Goal: Browse casually: Explore the website without a specific task or goal

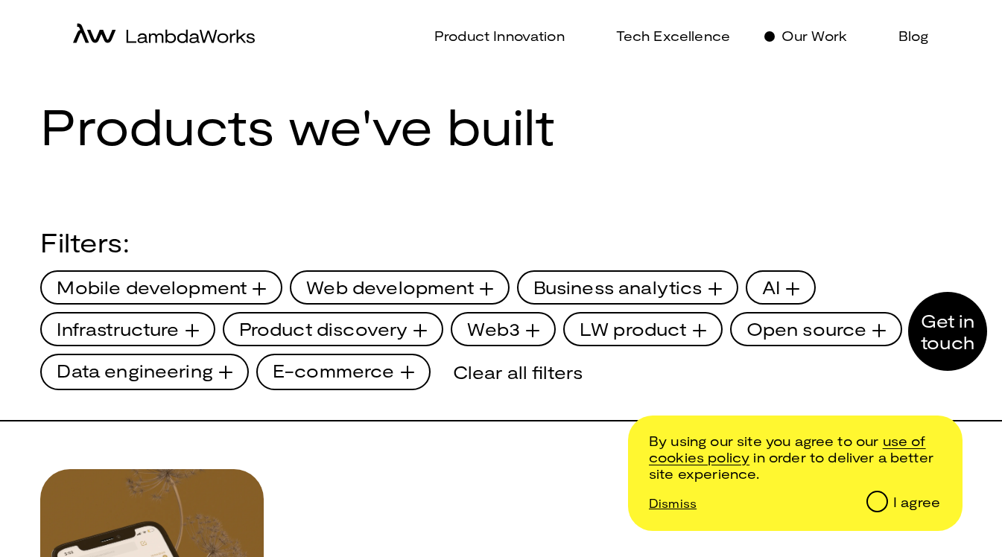
click at [695, 112] on div "Products we've built" at bounding box center [500, 125] width 920 height 57
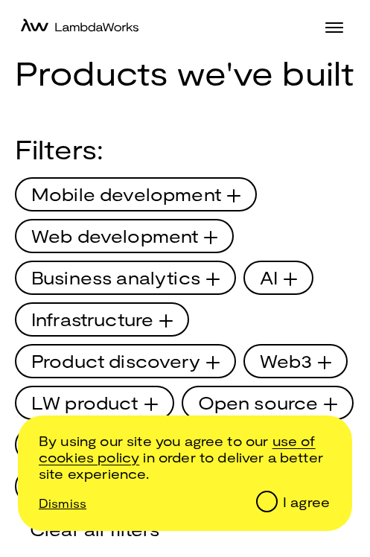
click at [331, 42] on div at bounding box center [182, 28] width 334 height 55
click at [331, 28] on span at bounding box center [334, 27] width 18 height 1
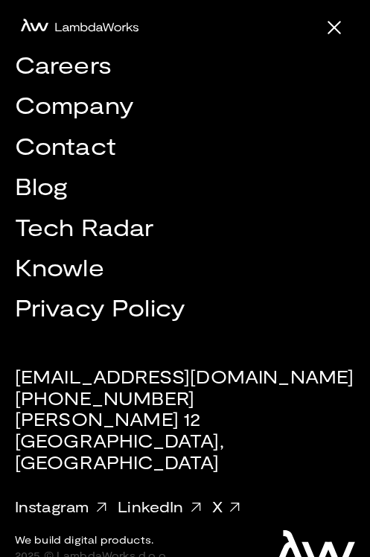
scroll to position [234, 0]
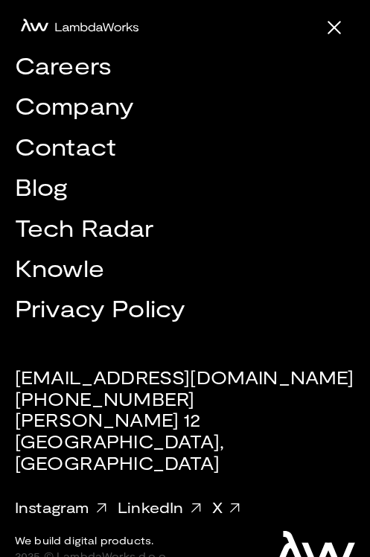
click at [331, 25] on span at bounding box center [334, 27] width 13 height 13
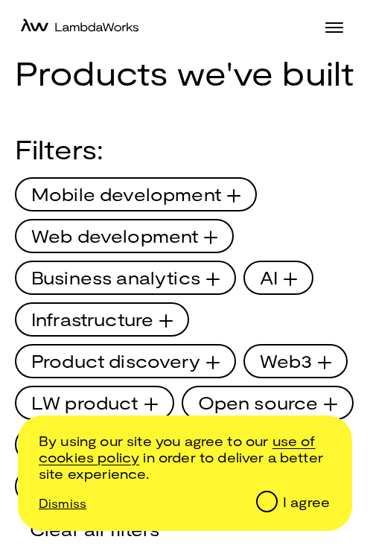
click at [345, 19] on div at bounding box center [182, 28] width 334 height 55
click at [343, 22] on span at bounding box center [334, 22] width 18 height 1
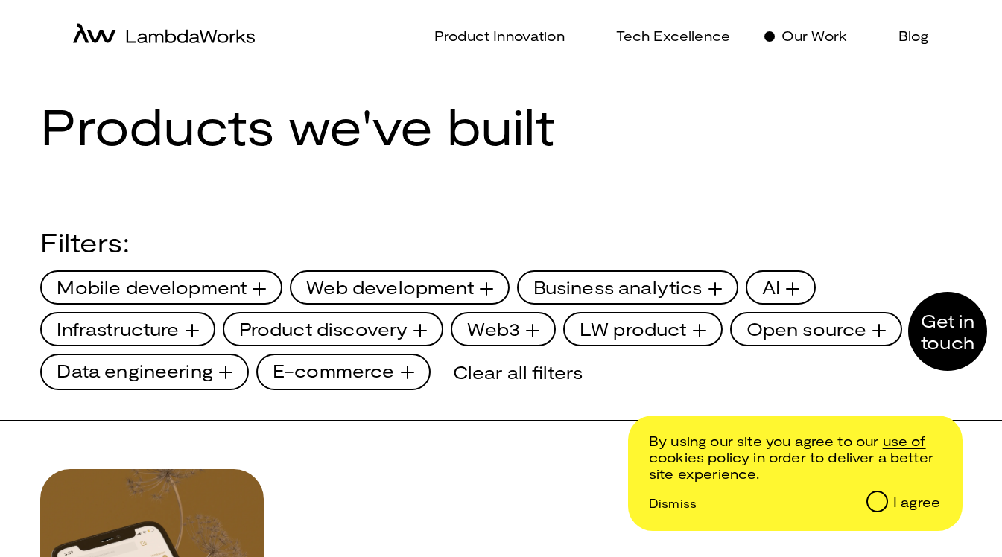
click at [808, 66] on div "Product Innovation Tech Excellence Our Work Blog" at bounding box center [723, 36] width 444 height 59
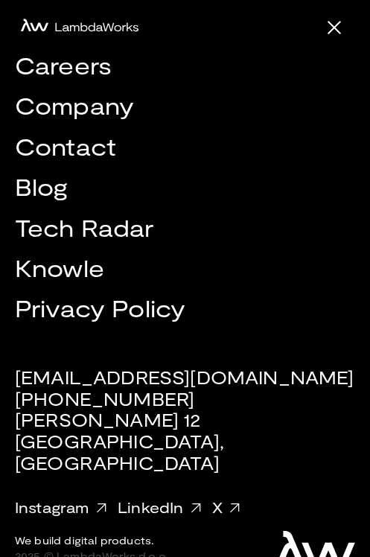
drag, startPoint x: 731, startPoint y: 92, endPoint x: 121, endPoint y: 395, distance: 681.7
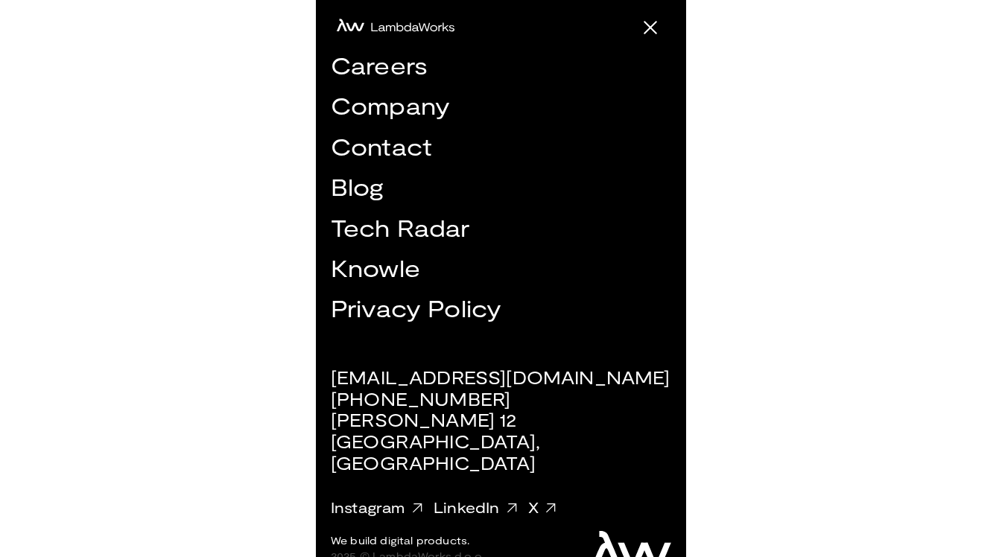
scroll to position [59, 0]
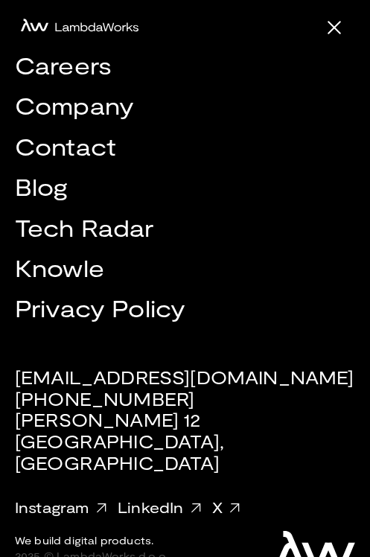
click at [322, 29] on div at bounding box center [182, 28] width 334 height 55
click at [328, 29] on div at bounding box center [334, 27] width 18 height 11
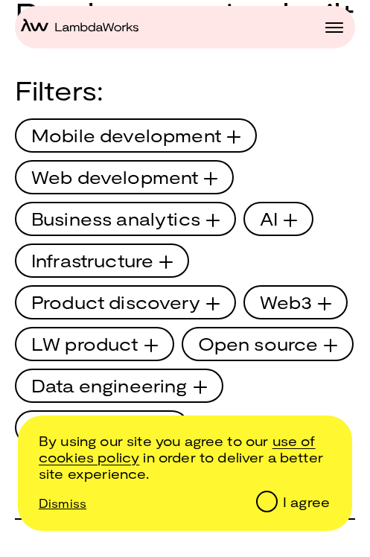
click at [334, 26] on div at bounding box center [334, 27] width 18 height 11
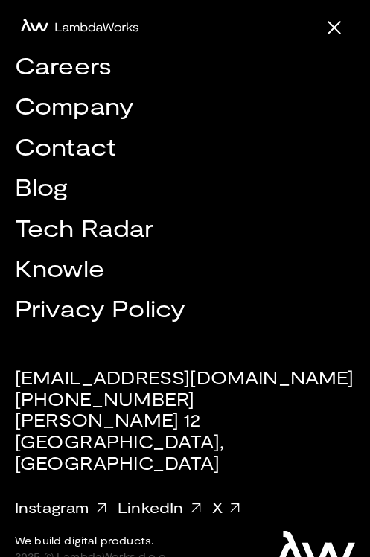
click at [334, 27] on span at bounding box center [334, 27] width 13 height 13
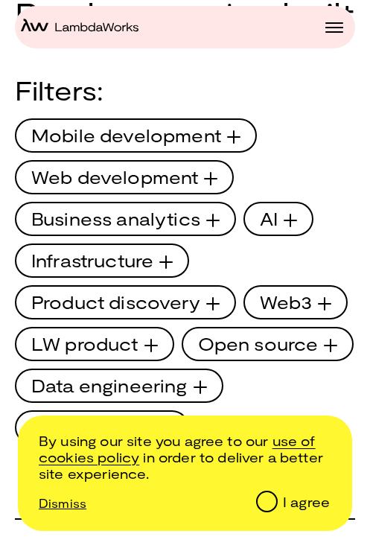
click at [334, 27] on span at bounding box center [334, 27] width 18 height 1
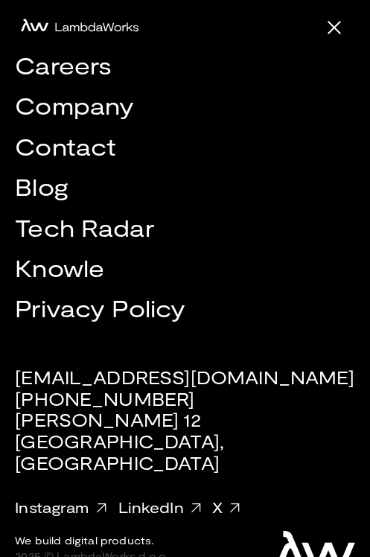
click at [334, 27] on span at bounding box center [334, 27] width 13 height 13
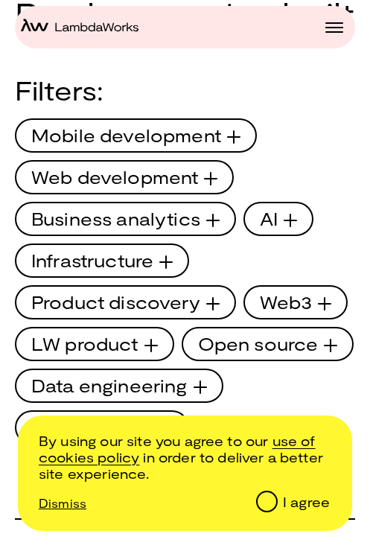
click at [334, 27] on span at bounding box center [334, 27] width 18 height 1
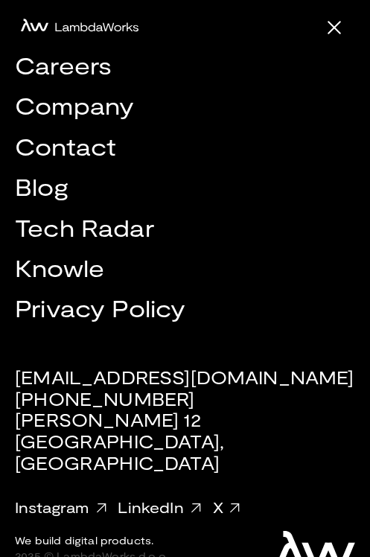
click at [334, 27] on span at bounding box center [334, 27] width 13 height 13
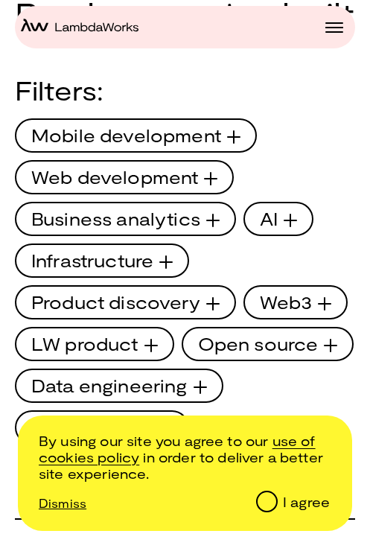
click at [334, 27] on span at bounding box center [334, 27] width 18 height 1
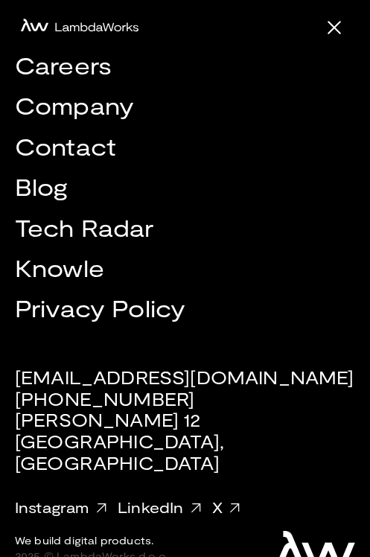
click at [334, 27] on span at bounding box center [334, 27] width 13 height 13
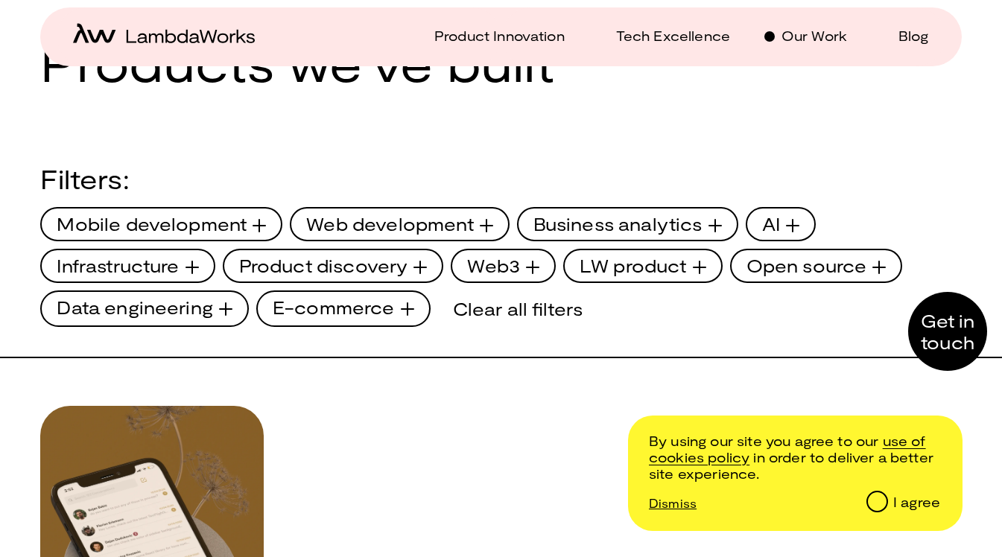
scroll to position [118, 0]
